Goal: Task Accomplishment & Management: Manage account settings

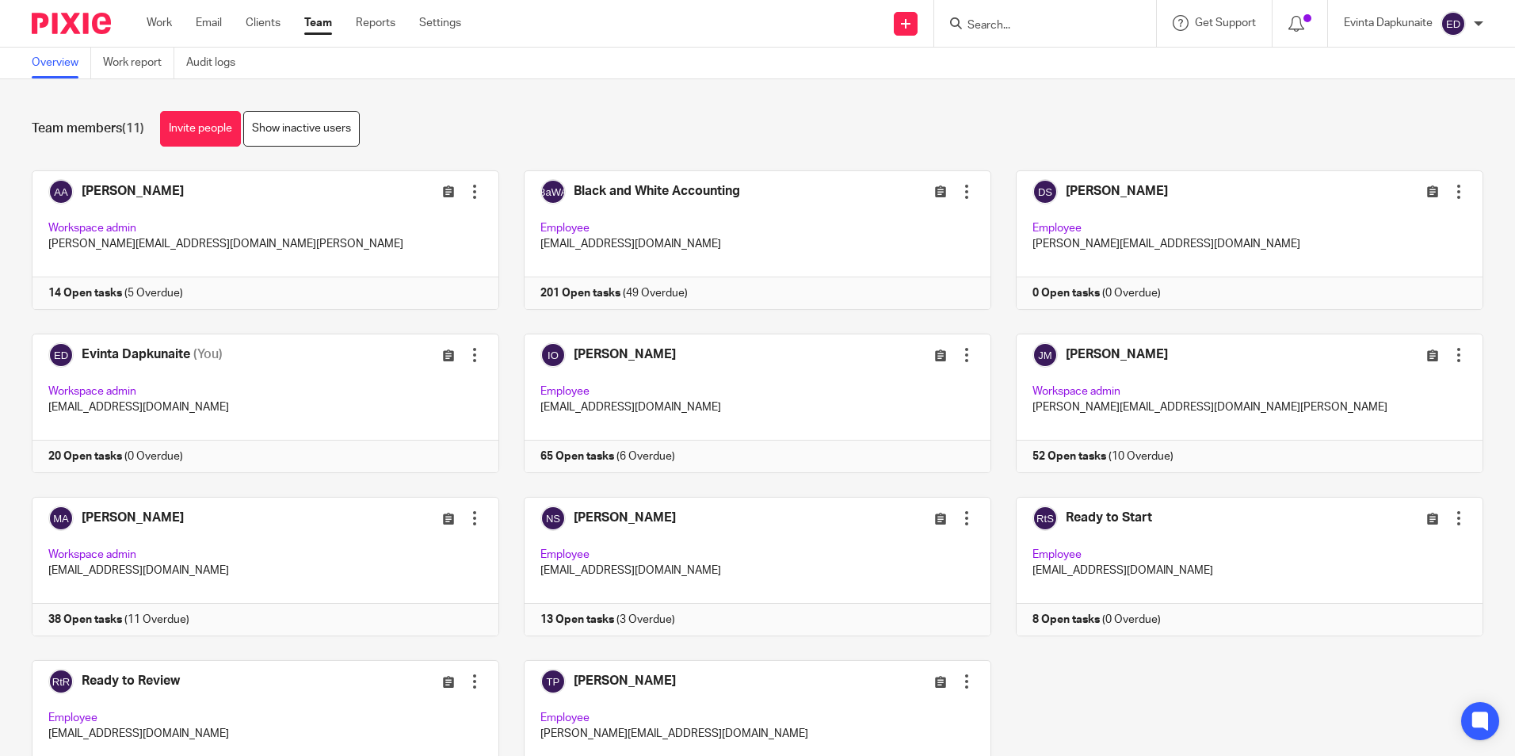
click at [1011, 25] on input "Search" at bounding box center [1037, 26] width 143 height 14
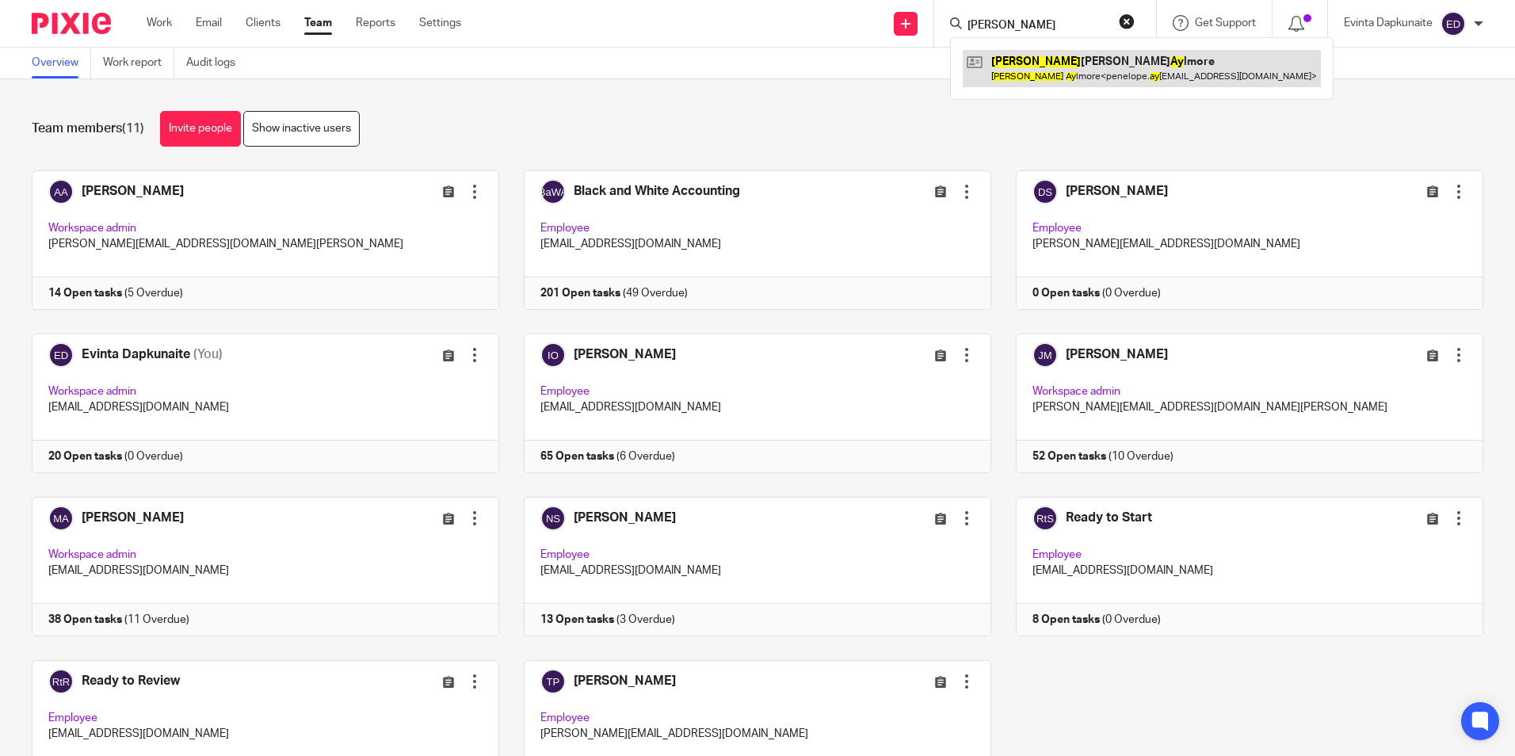
type input "[PERSON_NAME]"
click at [1099, 63] on link at bounding box center [1142, 68] width 358 height 36
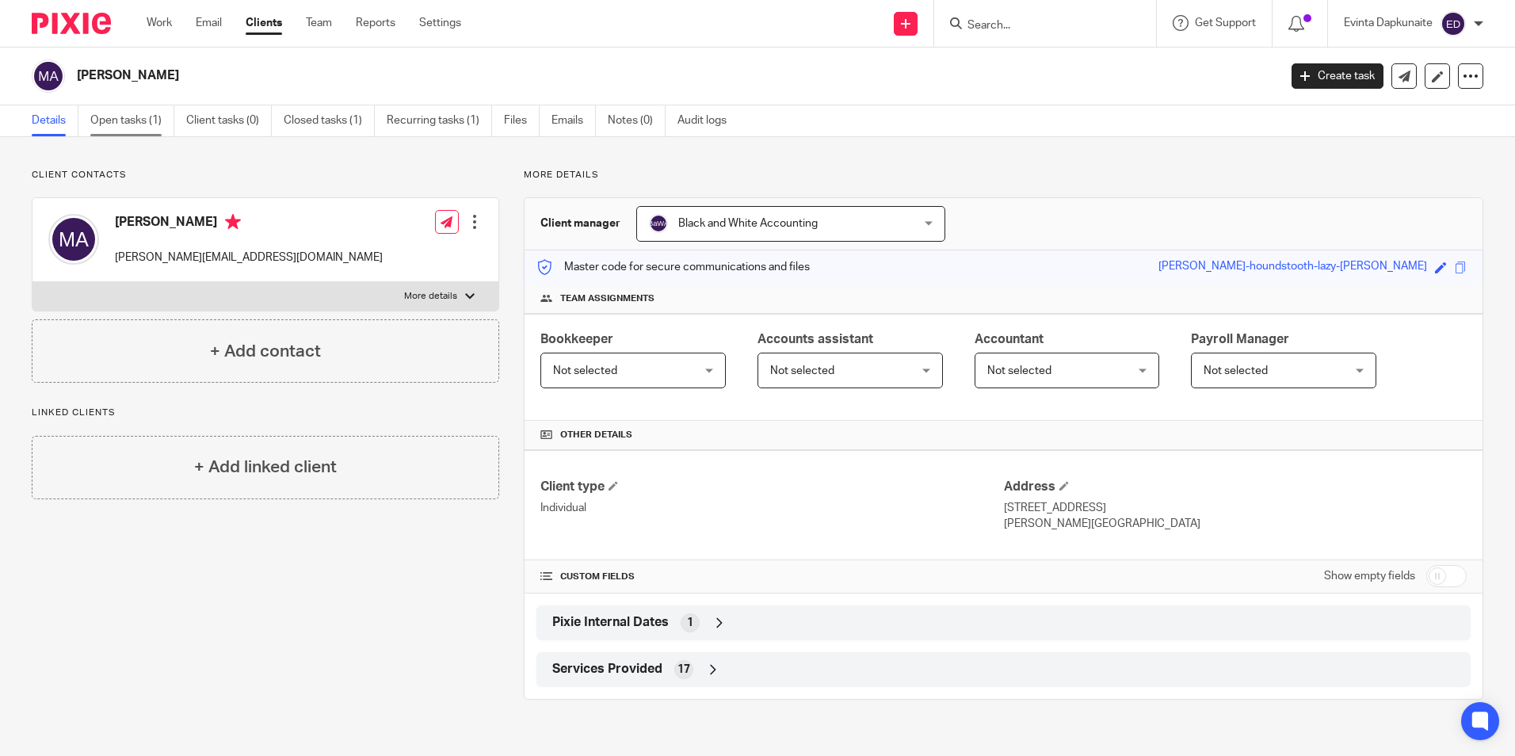
click at [147, 113] on link "Open tasks (1)" at bounding box center [132, 120] width 84 height 31
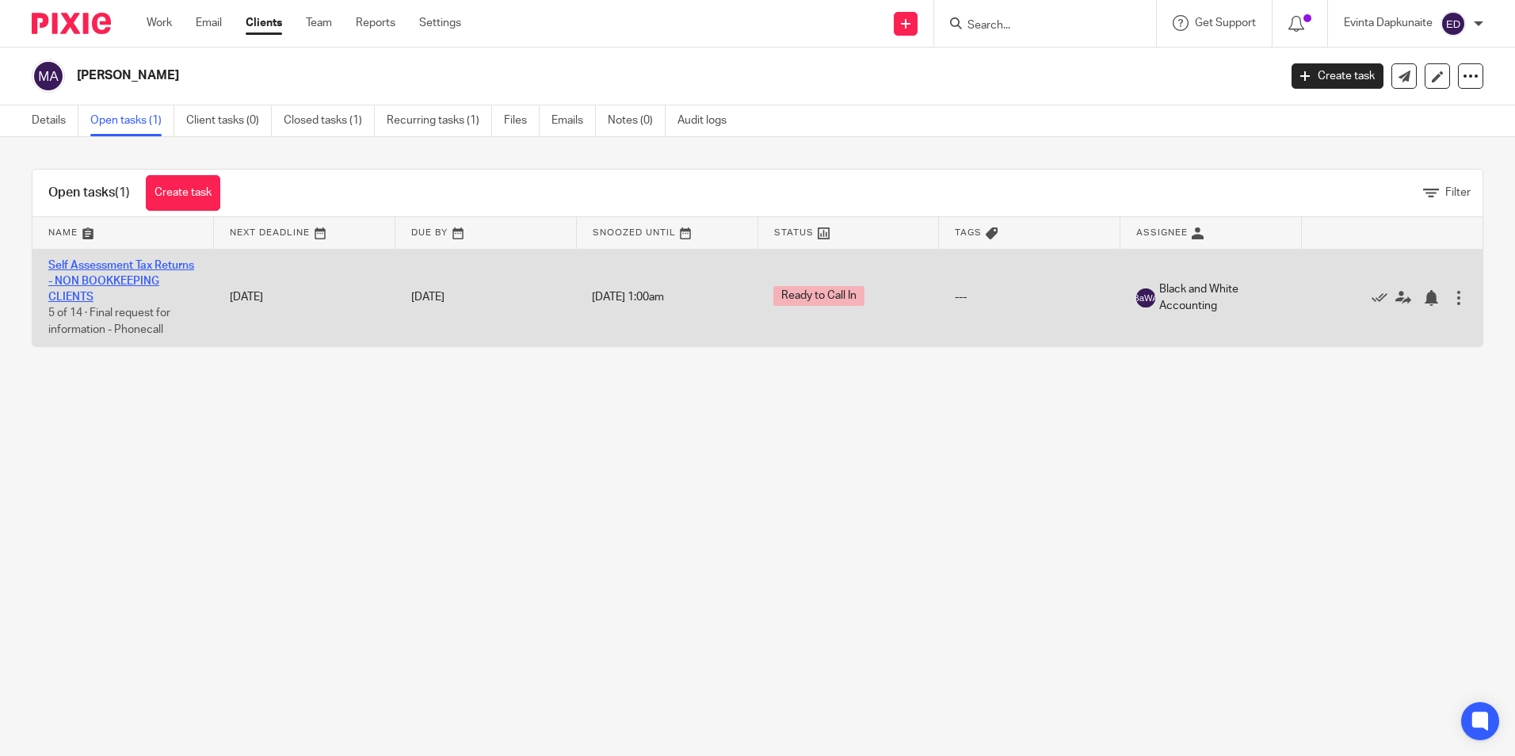
click at [105, 283] on link "Self Assessment Tax Returns - NON BOOKKEEPING CLIENTS" at bounding box center [121, 282] width 146 height 44
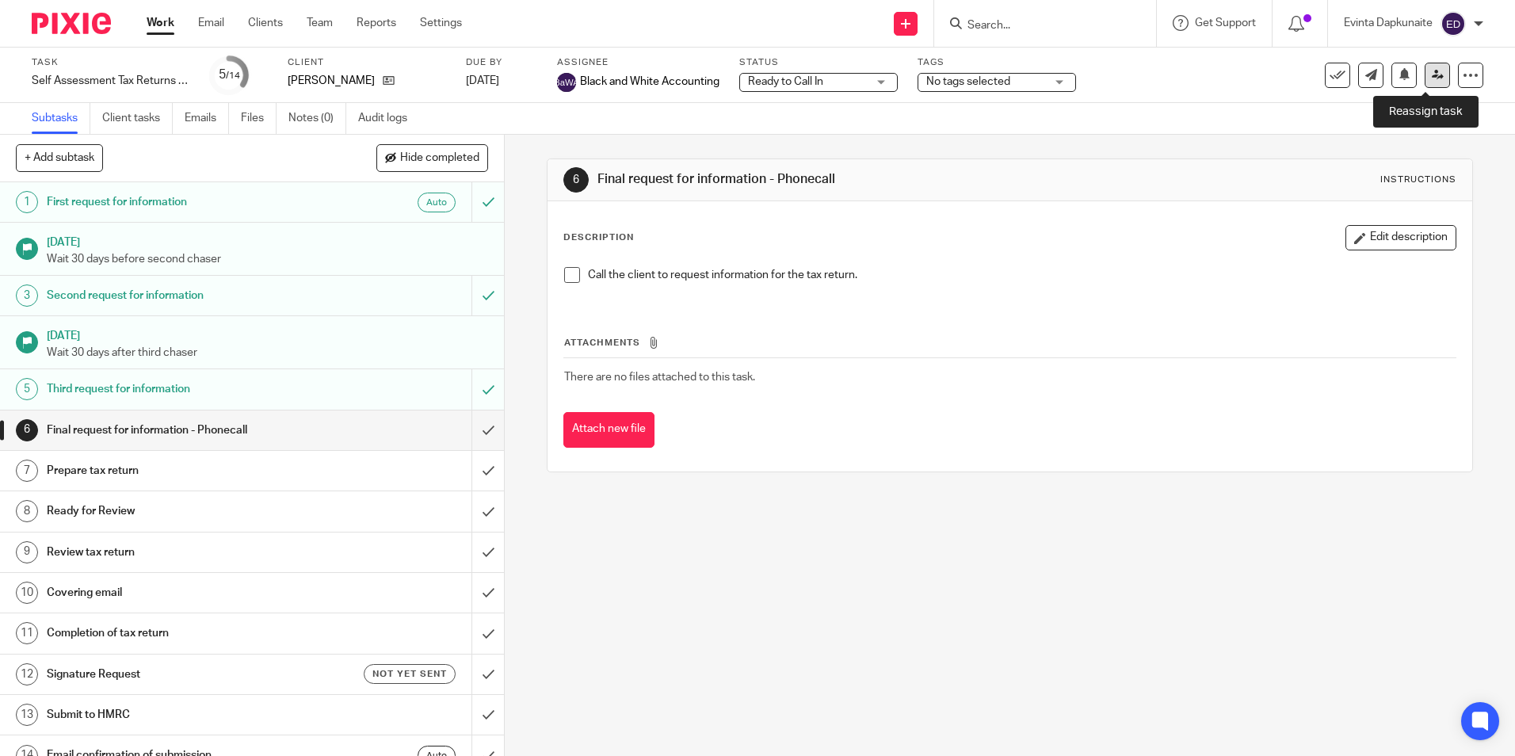
click at [1432, 78] on icon at bounding box center [1438, 75] width 12 height 12
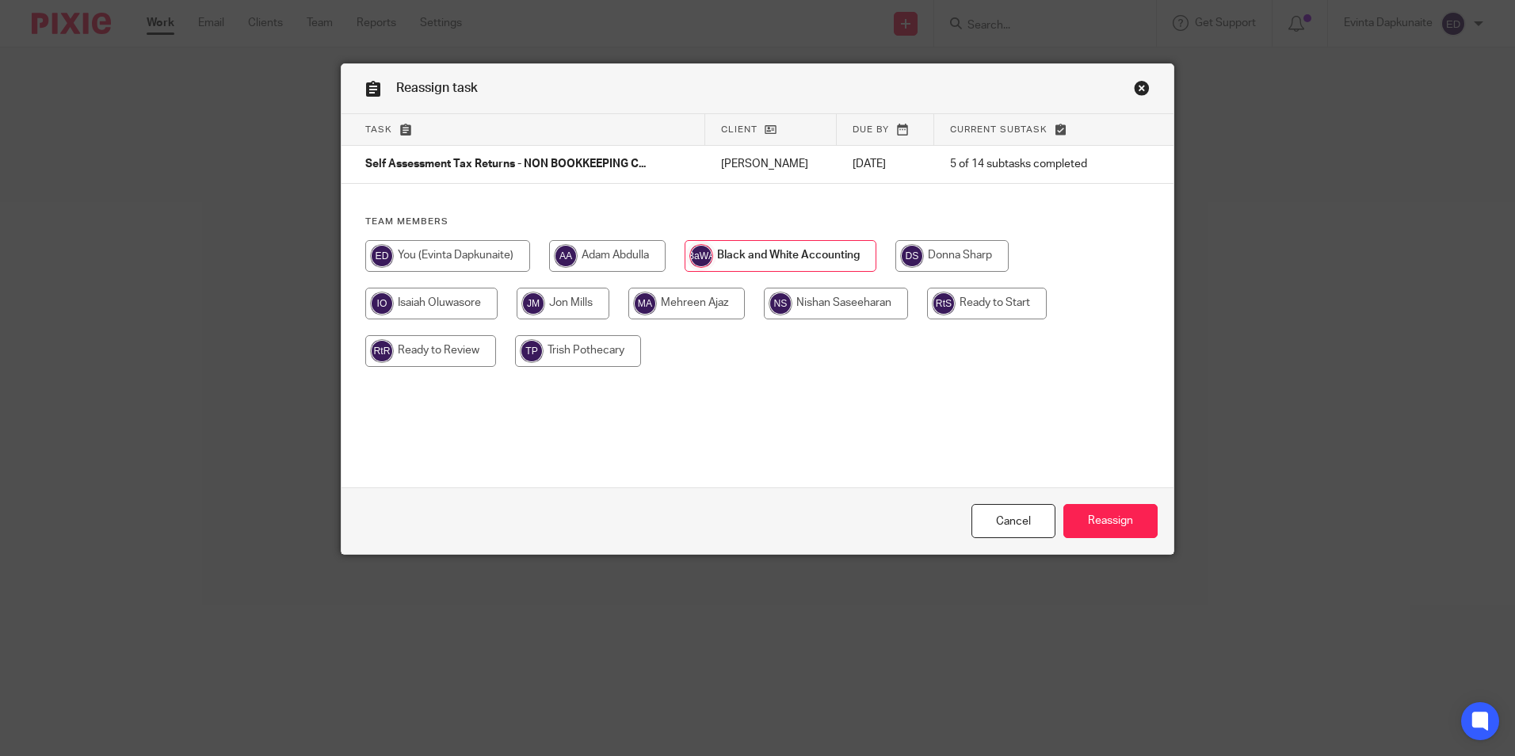
drag, startPoint x: 460, startPoint y: 252, endPoint x: 599, endPoint y: 292, distance: 144.2
click at [465, 251] on input "radio" at bounding box center [447, 256] width 165 height 32
radio input "true"
click at [1096, 500] on div "Cancel Reassign" at bounding box center [758, 520] width 832 height 67
click at [1100, 513] on input "Reassign" at bounding box center [1111, 521] width 94 height 34
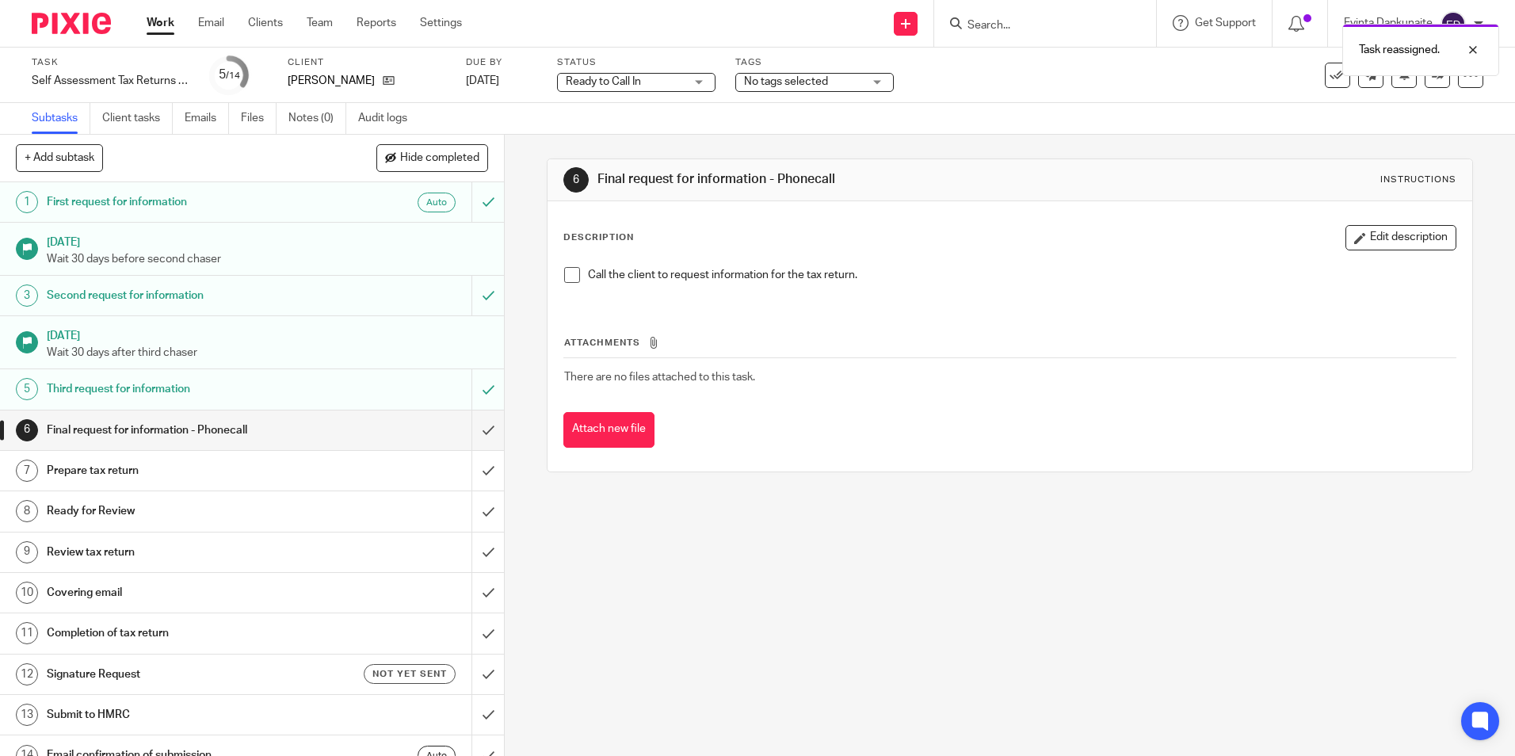
click at [1007, 21] on div "Task reassigned." at bounding box center [1129, 46] width 742 height 60
click at [998, 23] on div "Task reassigned." at bounding box center [1129, 46] width 742 height 60
click at [1471, 55] on div at bounding box center [1461, 49] width 43 height 19
click at [1088, 32] on div "Task reassigned." at bounding box center [1129, 46] width 742 height 60
click at [1019, 30] on input "Search" at bounding box center [1037, 26] width 143 height 14
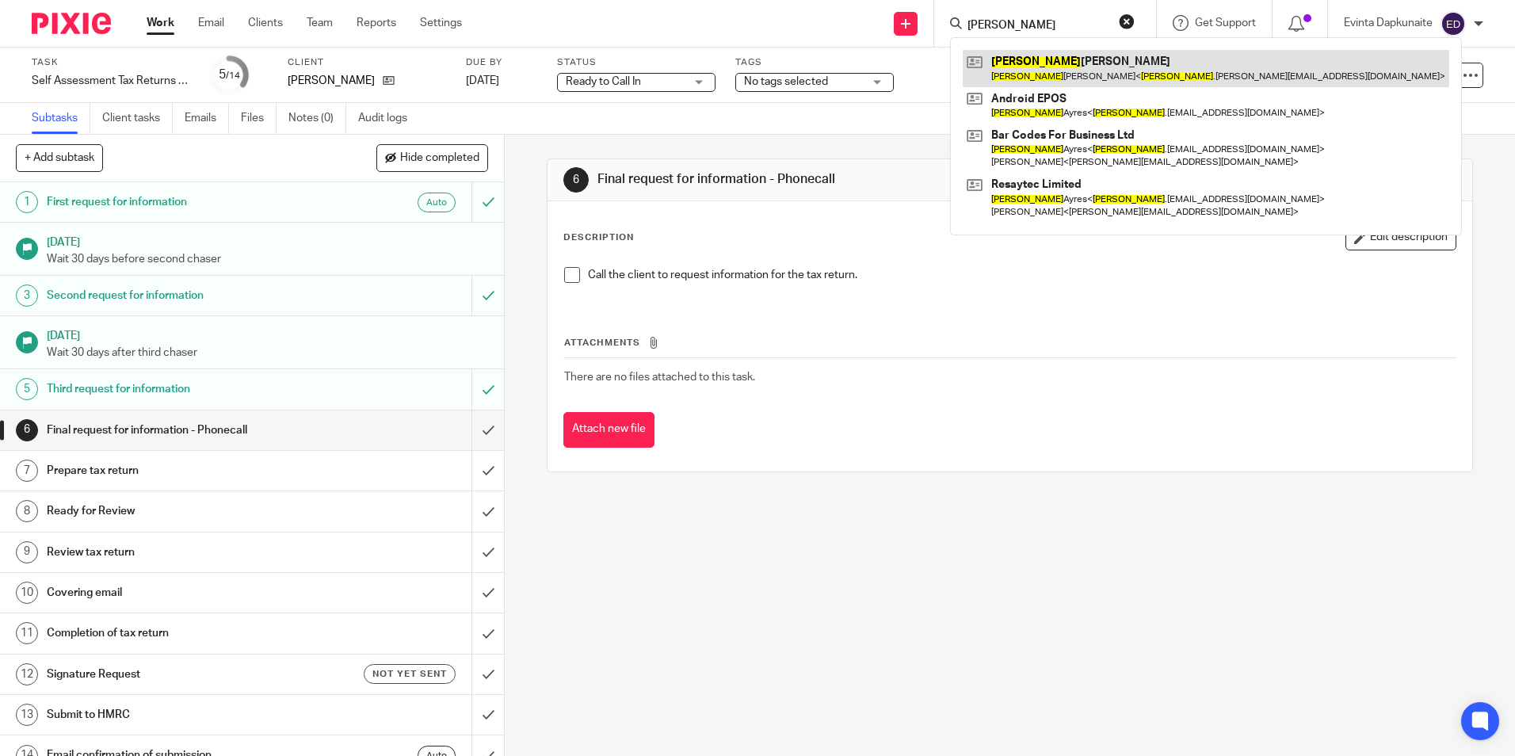
type input "alan"
click at [1086, 70] on link at bounding box center [1206, 68] width 487 height 36
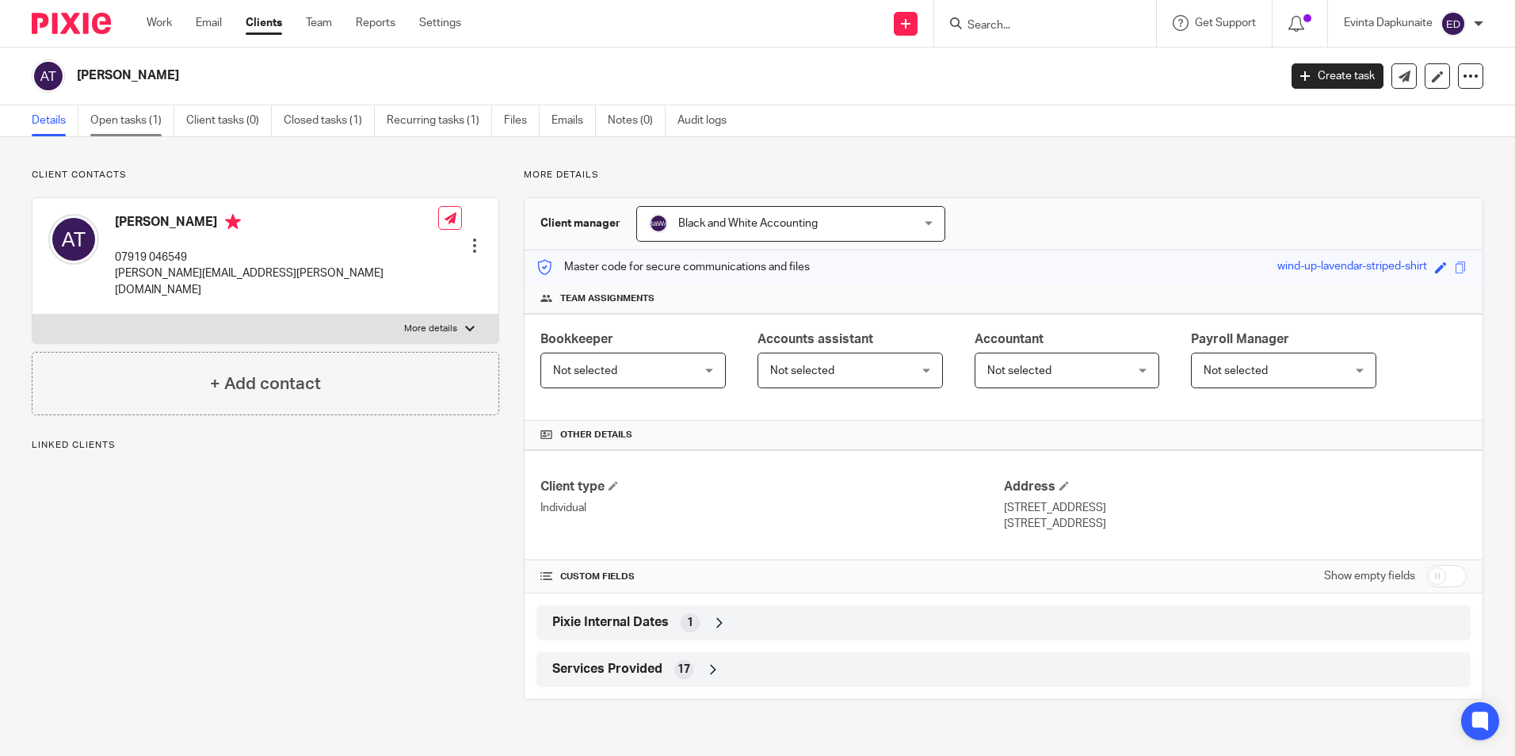
click at [142, 128] on link "Open tasks (1)" at bounding box center [132, 120] width 84 height 31
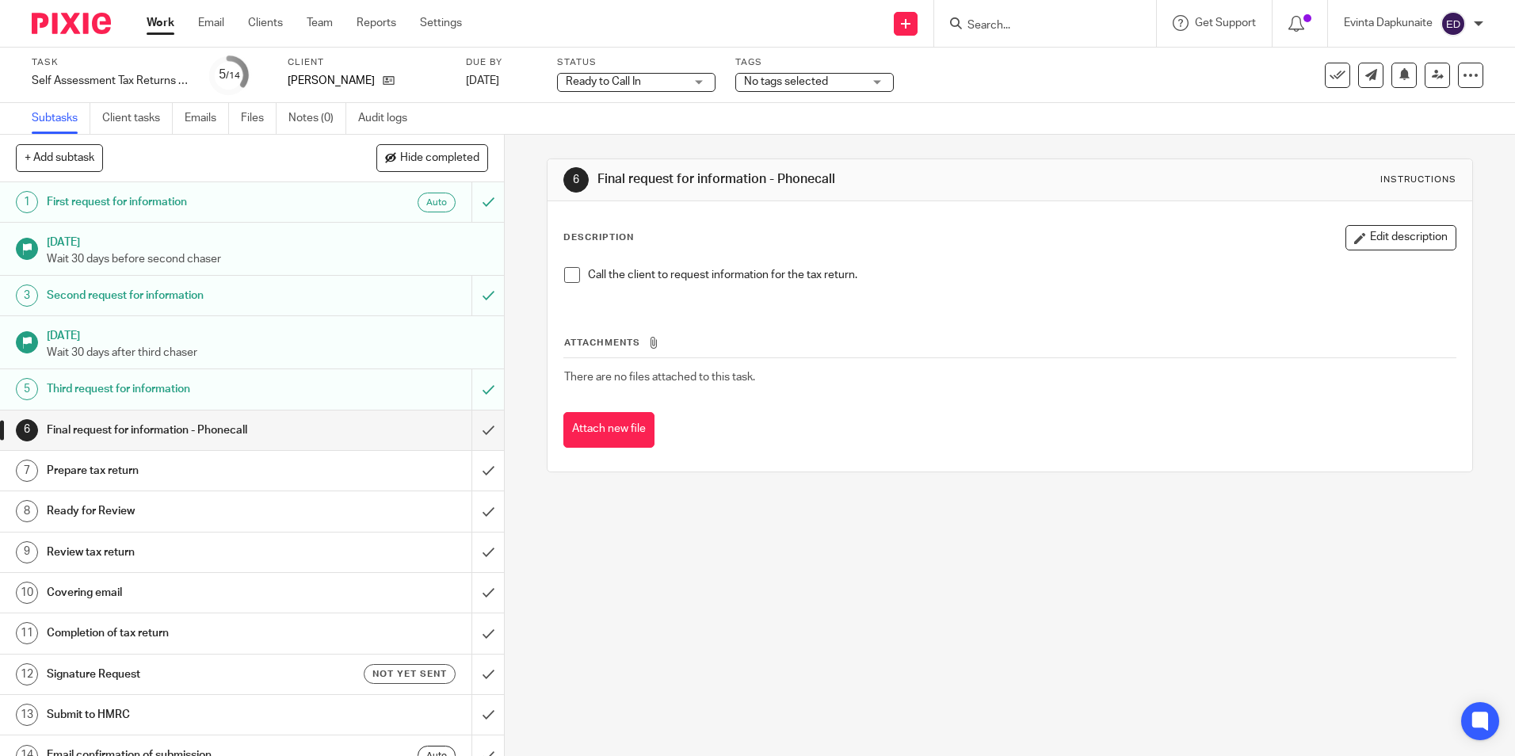
click at [1476, 77] on div "Task Self Assessment Tax Returns - NON BOOKKEEPING CLIENTS Save Self Assessment…" at bounding box center [757, 75] width 1515 height 55
click at [1465, 77] on icon at bounding box center [1471, 75] width 16 height 16
click at [1427, 130] on li "Advanced task editor" at bounding box center [1398, 139] width 127 height 23
click at [1376, 138] on link "Advanced task editor" at bounding box center [1410, 138] width 105 height 11
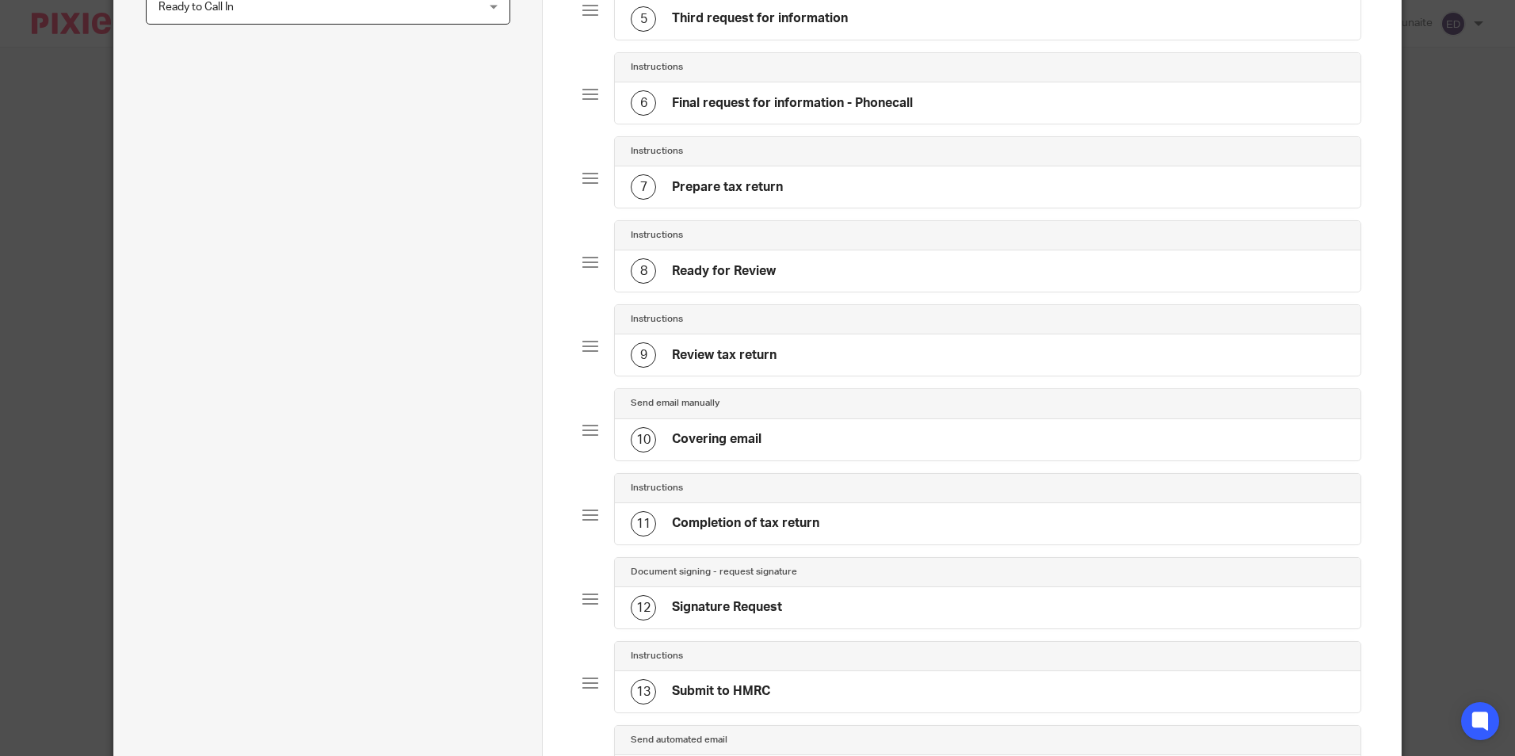
scroll to position [555, 0]
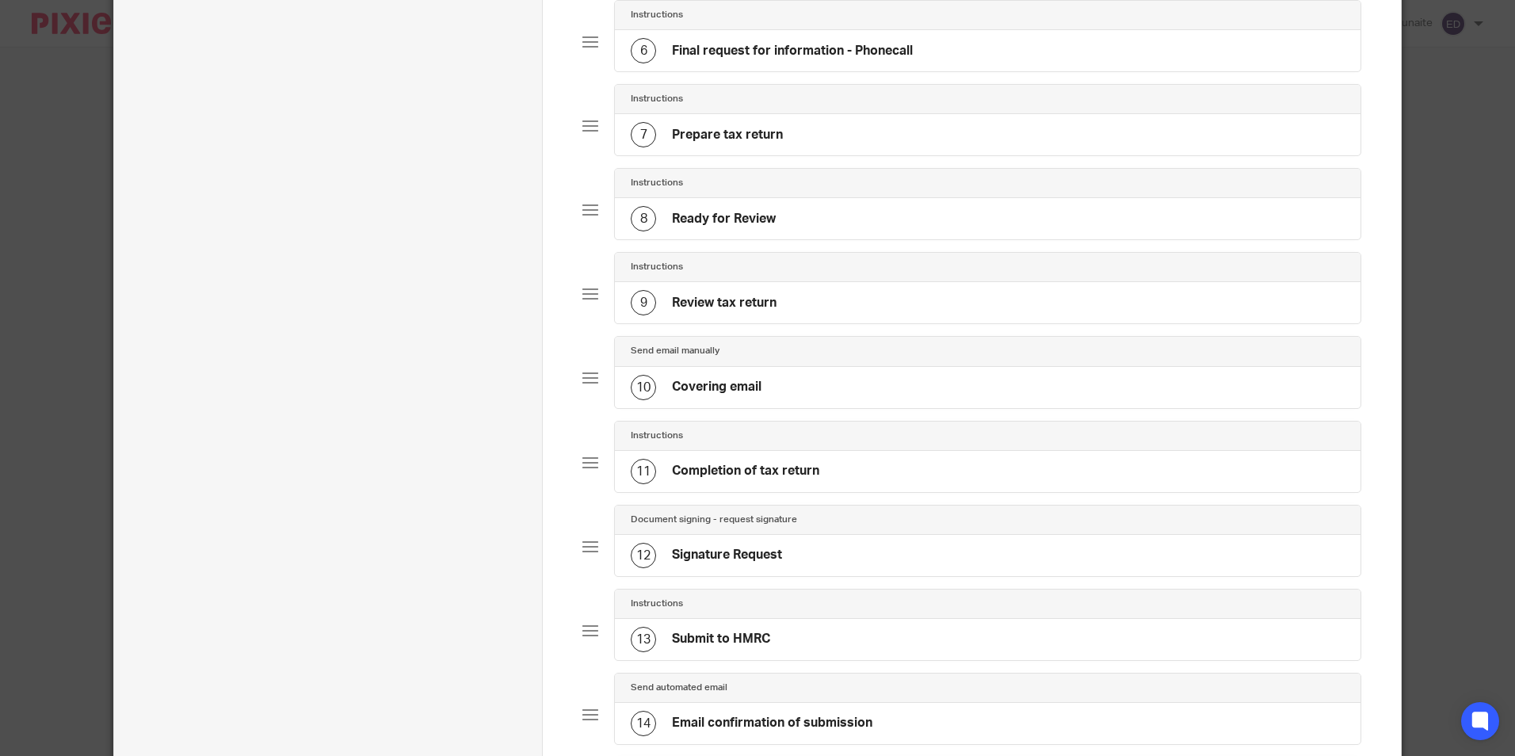
click at [877, 59] on h4 "Final request for information - Phonecall" at bounding box center [792, 51] width 241 height 17
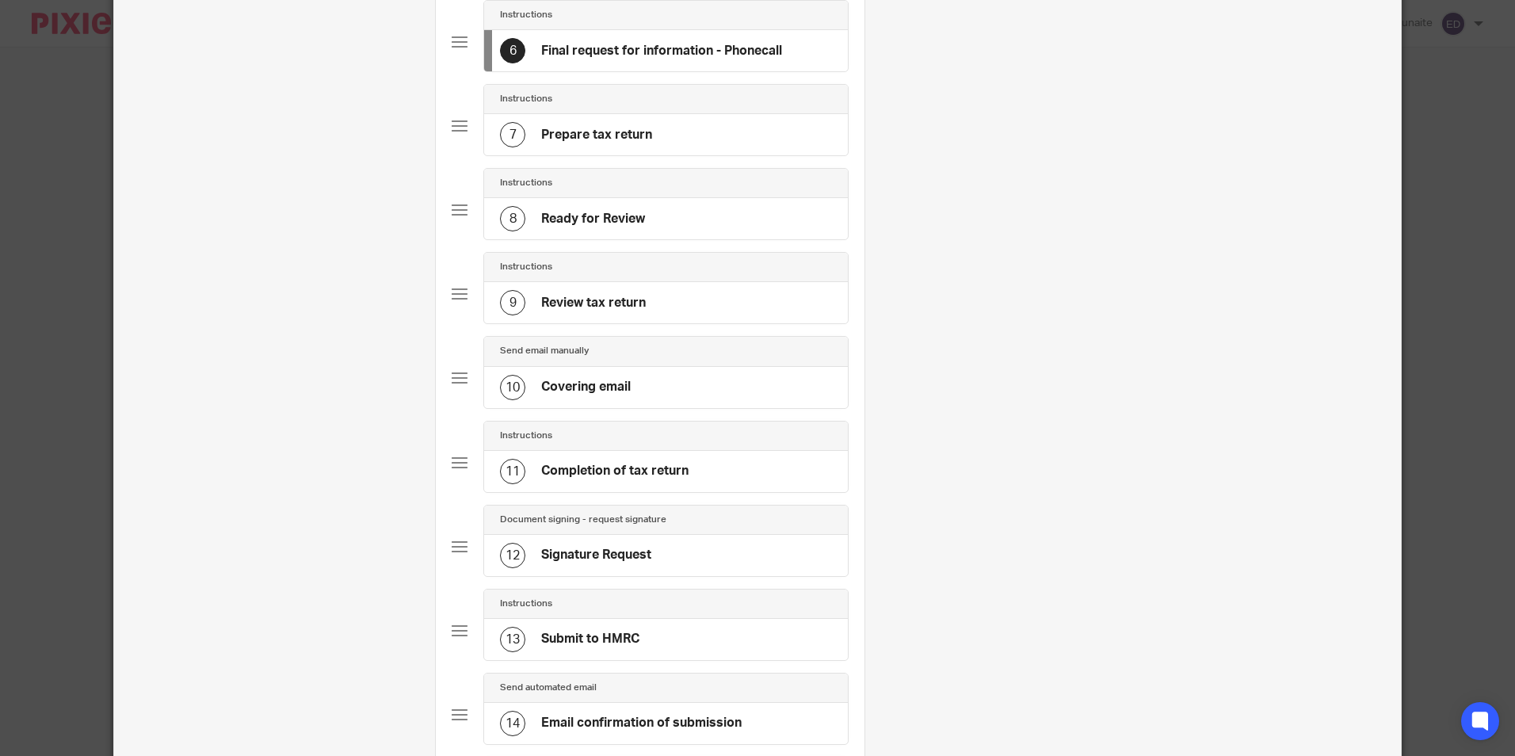
scroll to position [0, 0]
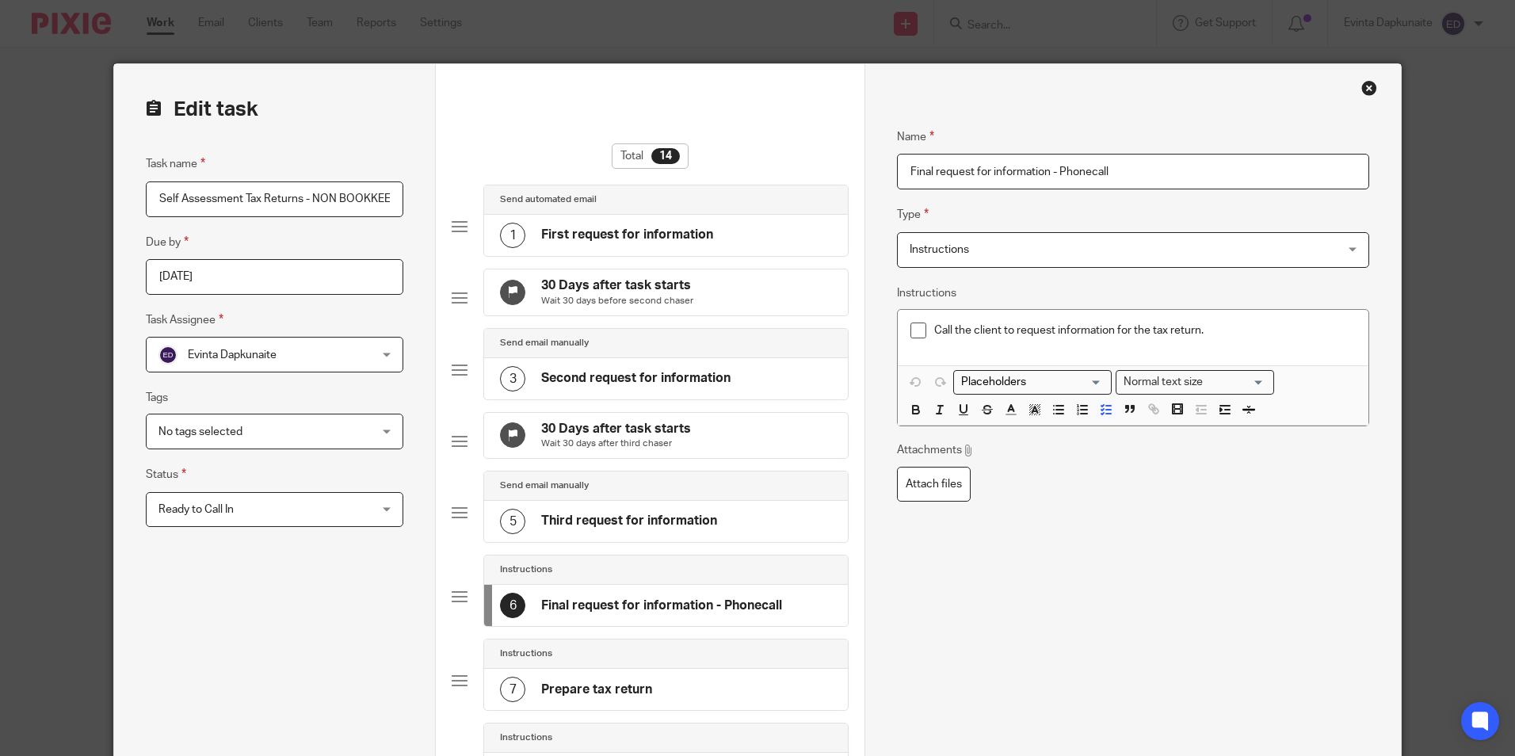
drag, startPoint x: 1004, startPoint y: 159, endPoint x: 368, endPoint y: 128, distance: 637.2
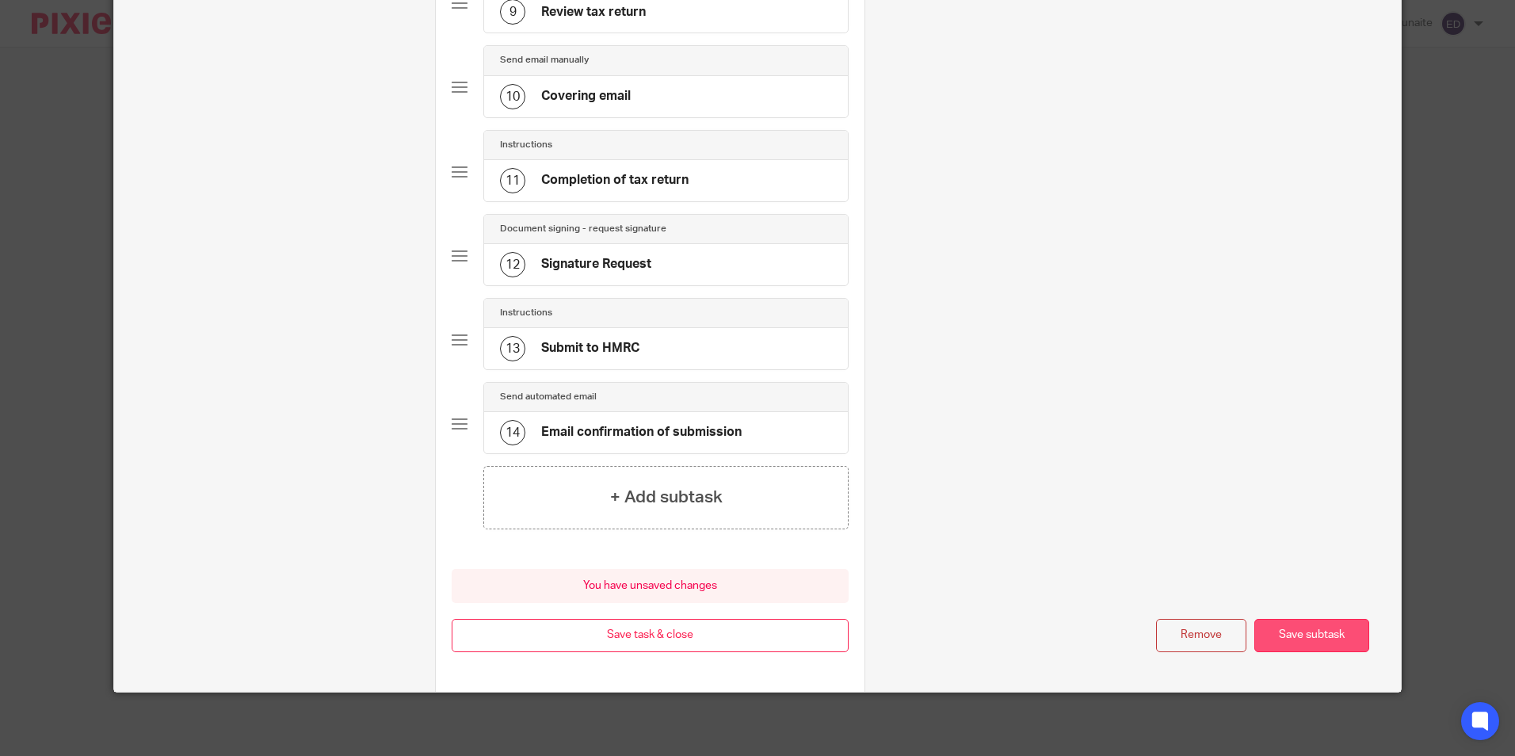
type input "Information received 08/08"
click at [1286, 645] on button "Save subtask" at bounding box center [1312, 636] width 115 height 34
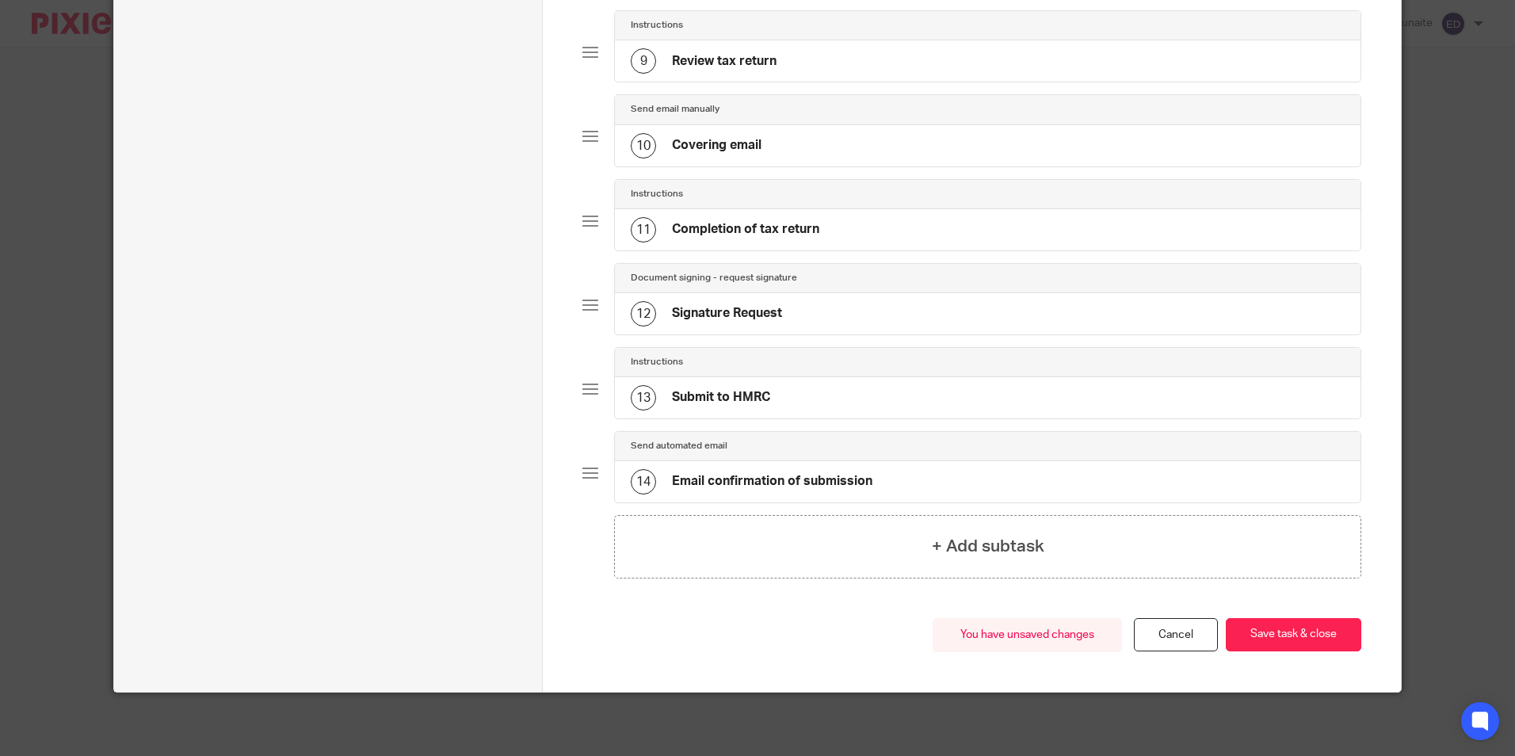
scroll to position [822, 0]
click at [1286, 645] on button "Save task & close" at bounding box center [1294, 635] width 136 height 34
click at [1266, 640] on button "Save task & close" at bounding box center [1294, 635] width 136 height 34
click at [1254, 618] on button "Save task & close" at bounding box center [1294, 635] width 136 height 34
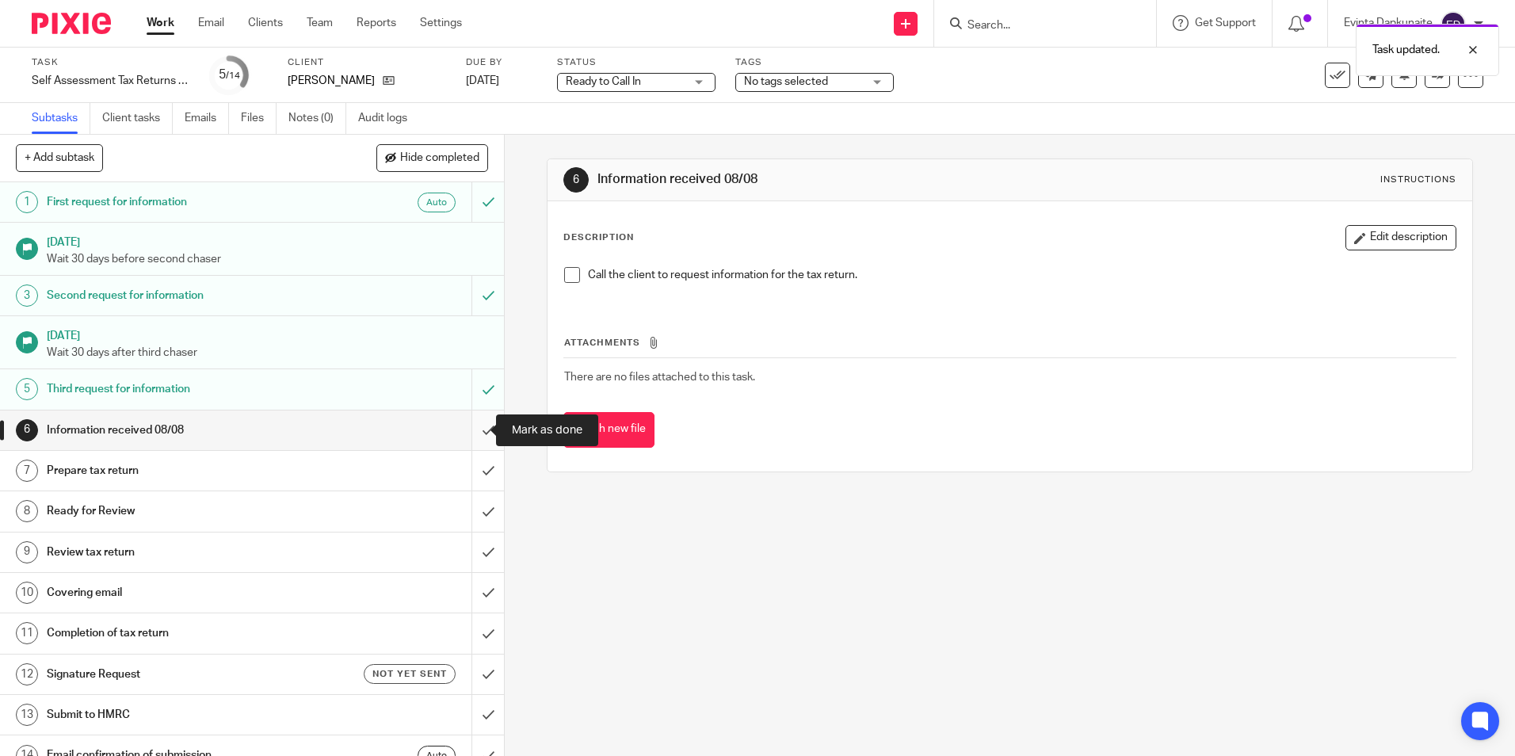
click at [477, 432] on input "submit" at bounding box center [252, 431] width 504 height 40
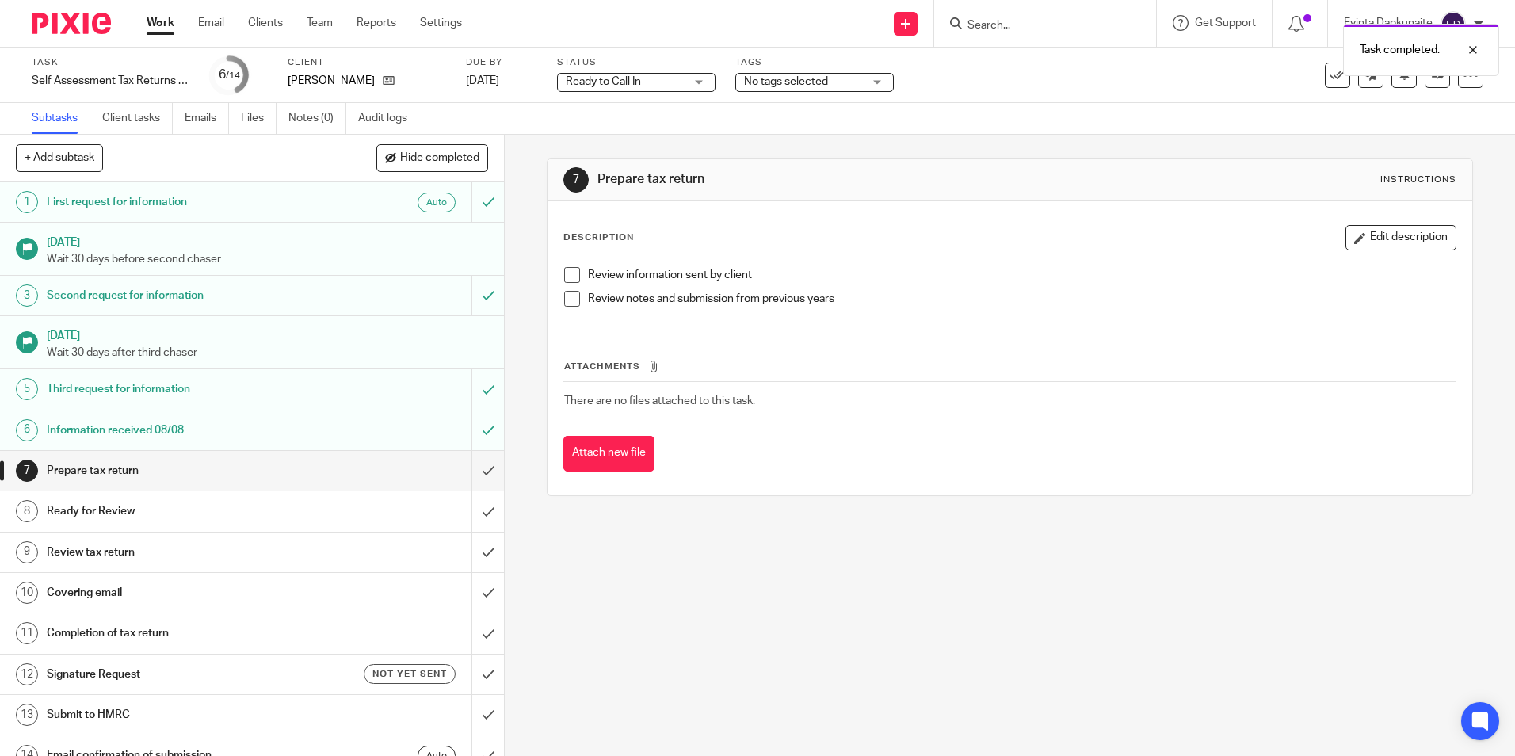
click at [658, 78] on span "Ready to Call In" at bounding box center [625, 82] width 119 height 17
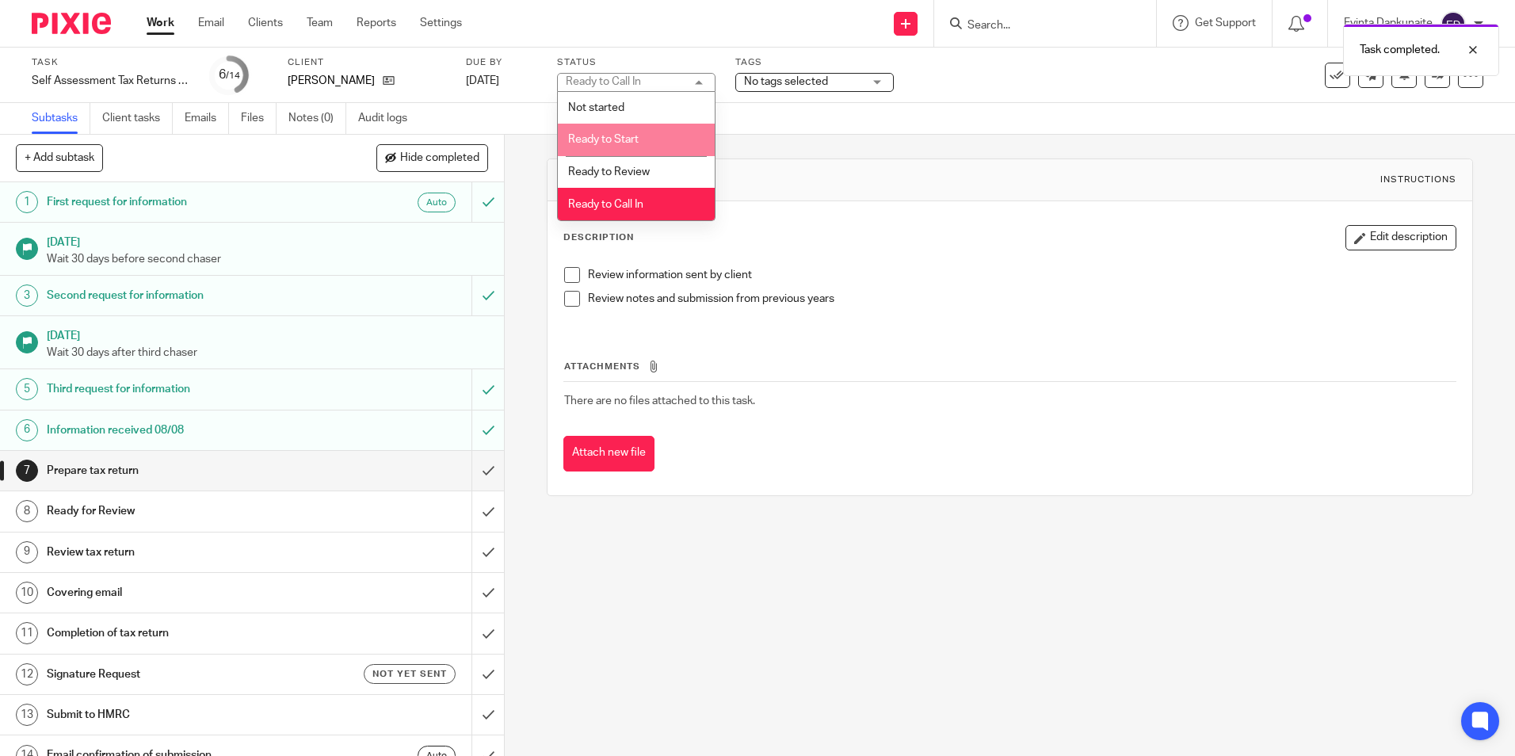
click at [651, 143] on li "Ready to Start" at bounding box center [636, 140] width 157 height 32
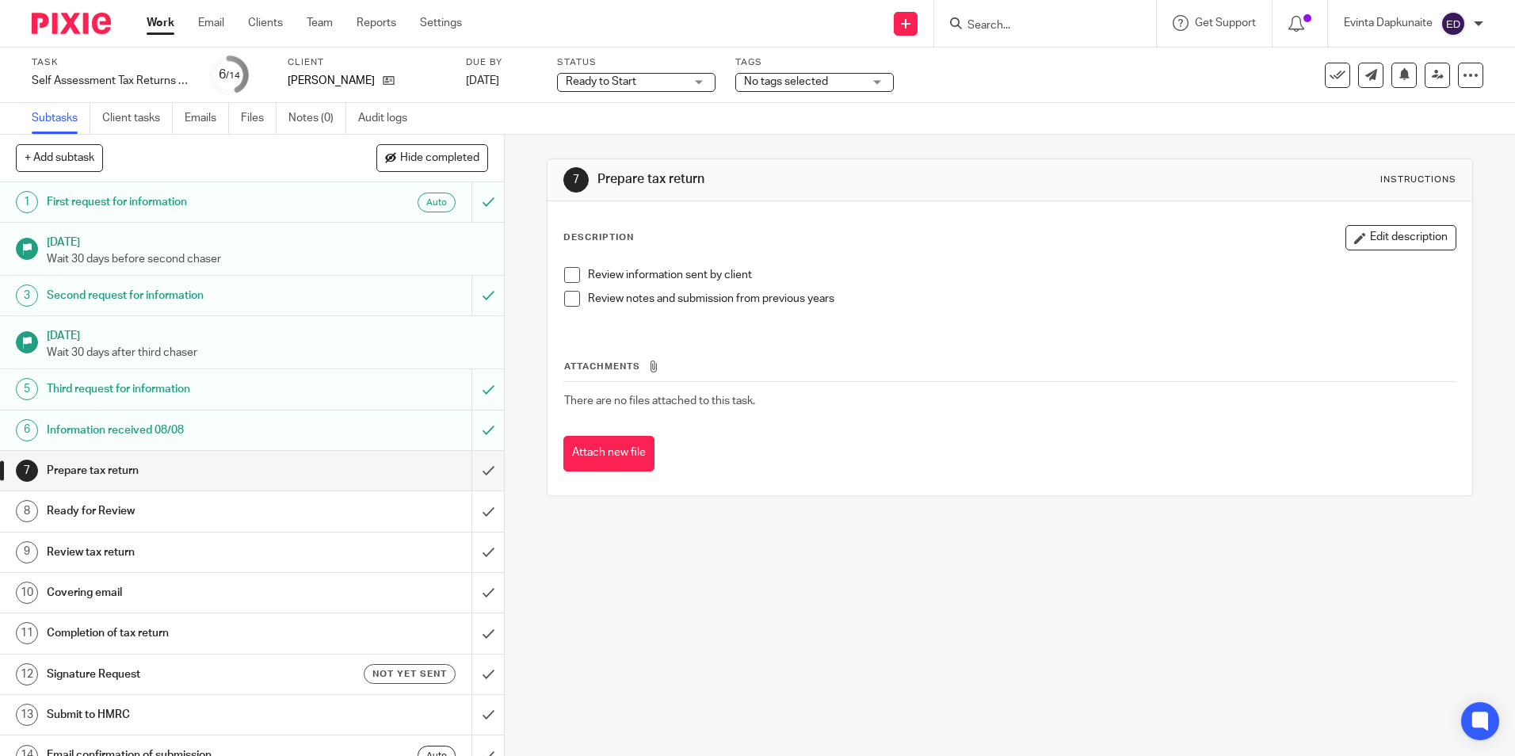
click at [999, 26] on input "Search" at bounding box center [1037, 26] width 143 height 14
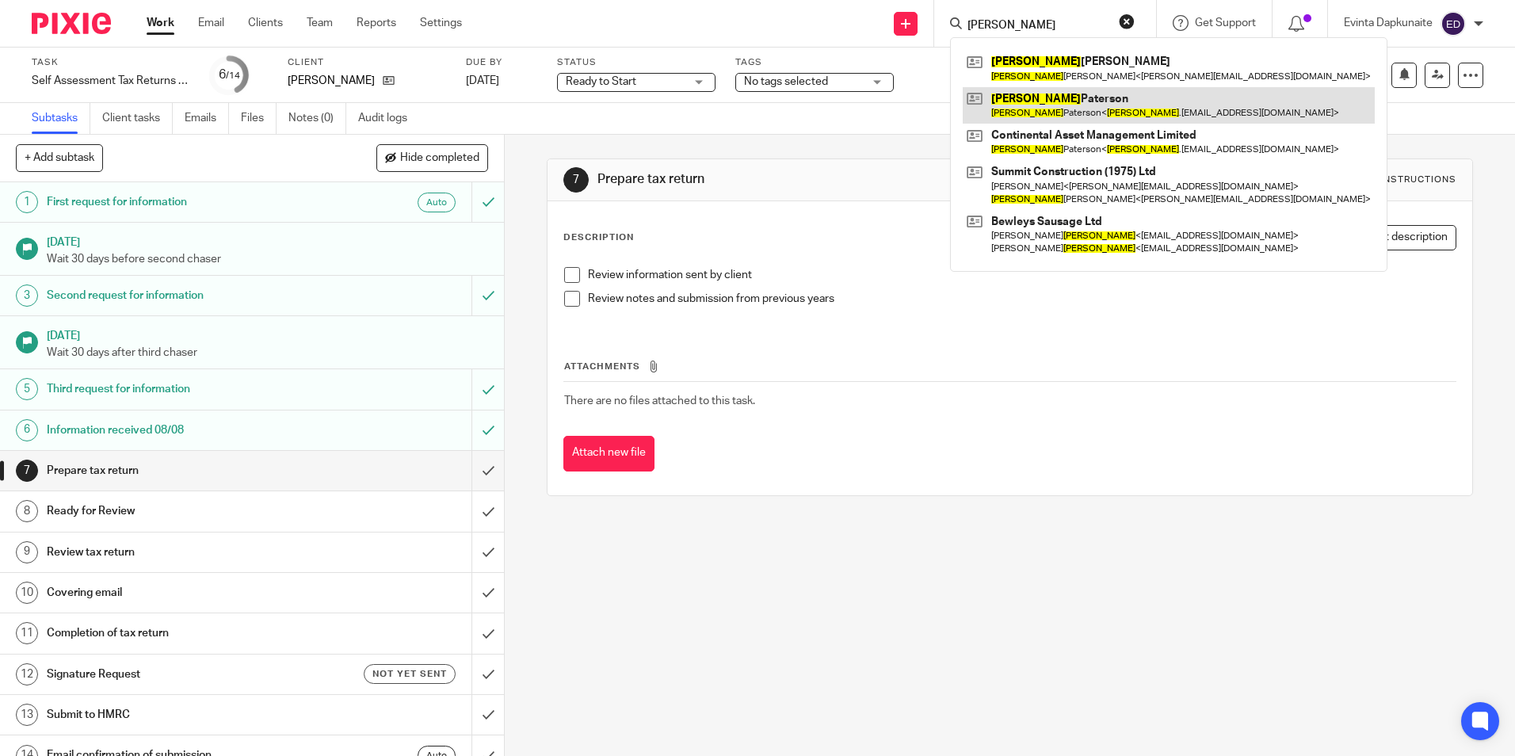
type input "stewart"
click at [1055, 97] on link at bounding box center [1169, 105] width 412 height 36
click at [1049, 98] on link at bounding box center [1169, 105] width 412 height 36
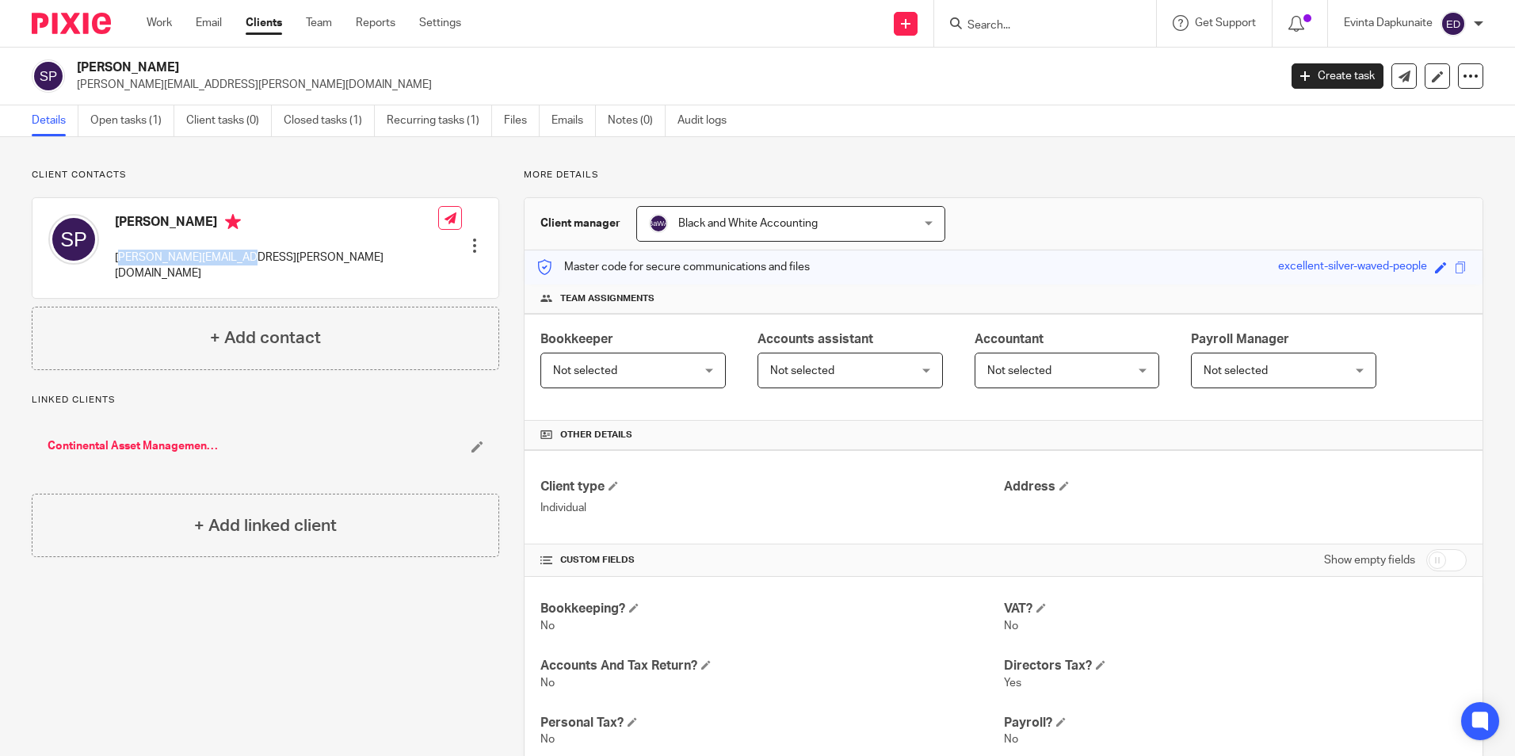
drag, startPoint x: 118, startPoint y: 256, endPoint x: 241, endPoint y: 258, distance: 122.9
click at [241, 258] on p "[PERSON_NAME][EMAIL_ADDRESS][PERSON_NAME][DOMAIN_NAME]" at bounding box center [276, 266] width 323 height 32
drag, startPoint x: 241, startPoint y: 258, endPoint x: 160, endPoint y: 258, distance: 80.8
click at [175, 258] on p "[PERSON_NAME][EMAIL_ADDRESS][PERSON_NAME][DOMAIN_NAME]" at bounding box center [276, 266] width 323 height 32
drag, startPoint x: 112, startPoint y: 258, endPoint x: 289, endPoint y: 258, distance: 177.5
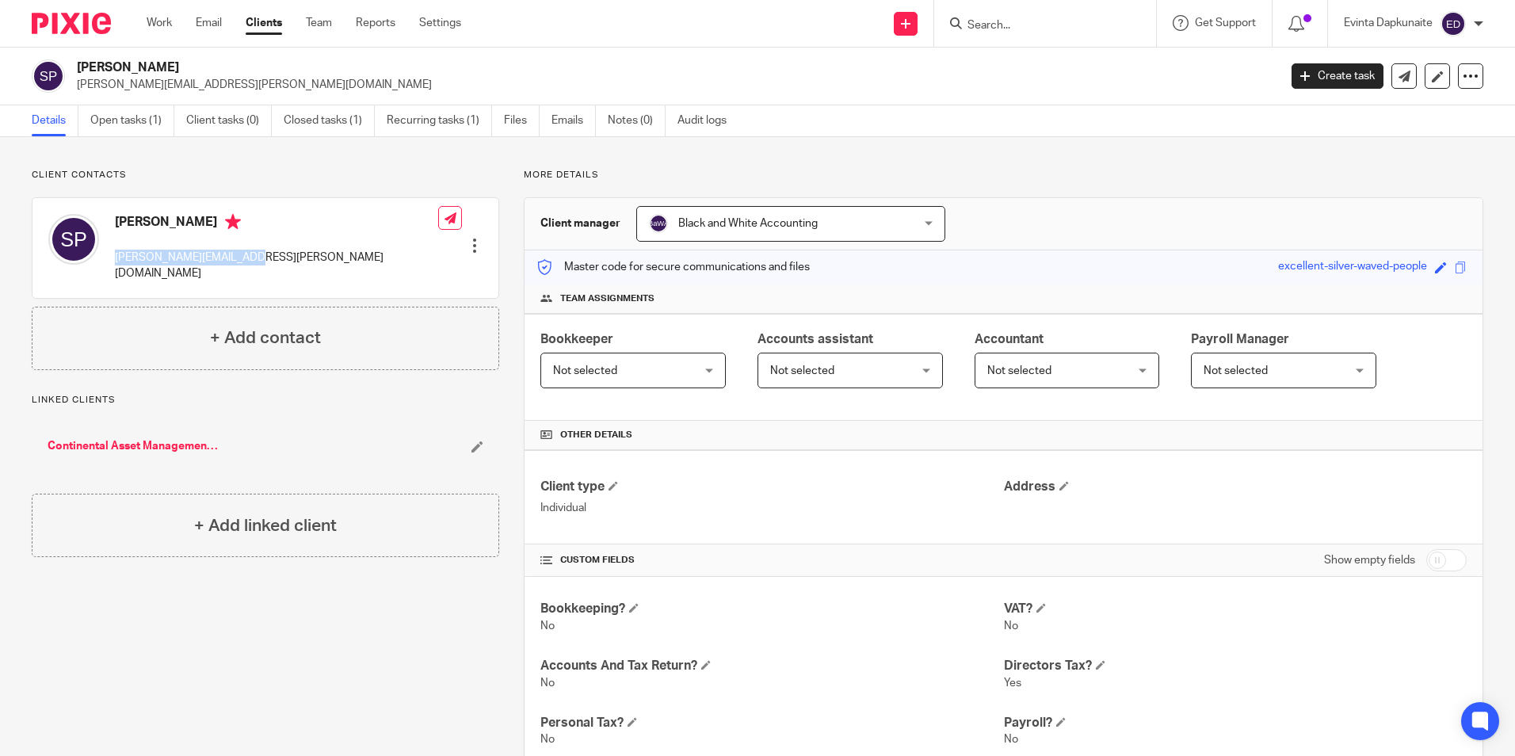
click at [289, 258] on div "[PERSON_NAME] [PERSON_NAME][EMAIL_ADDRESS][PERSON_NAME][DOMAIN_NAME] Edit conta…" at bounding box center [265, 248] width 466 height 100
drag, startPoint x: 289, startPoint y: 258, endPoint x: 227, endPoint y: 257, distance: 61.8
copy p "[PERSON_NAME][EMAIL_ADDRESS][PERSON_NAME][DOMAIN_NAME]"
